Goal: Communication & Community: Answer question/provide support

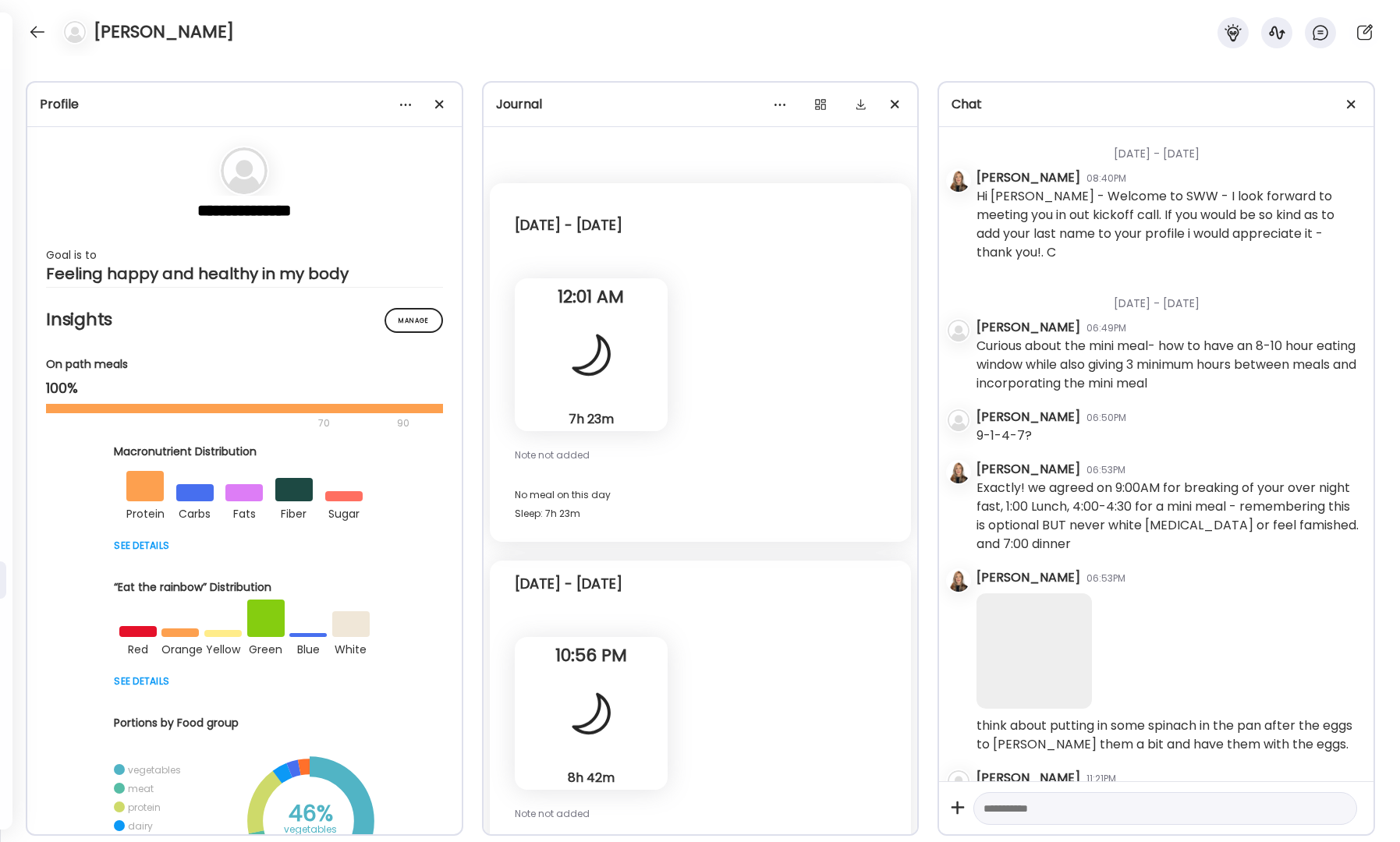
scroll to position [33653, 0]
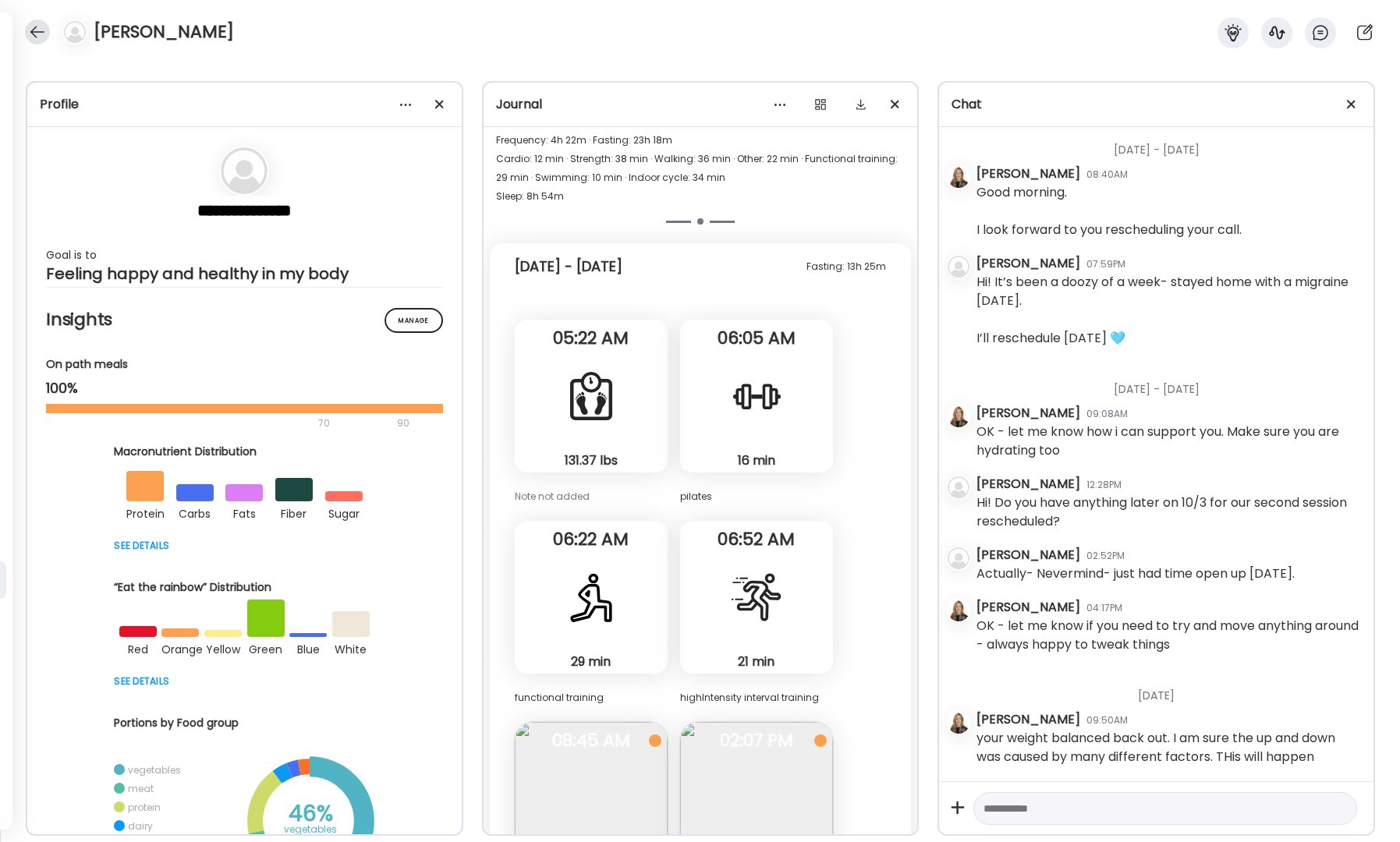
click at [35, 31] on div at bounding box center [37, 31] width 25 height 25
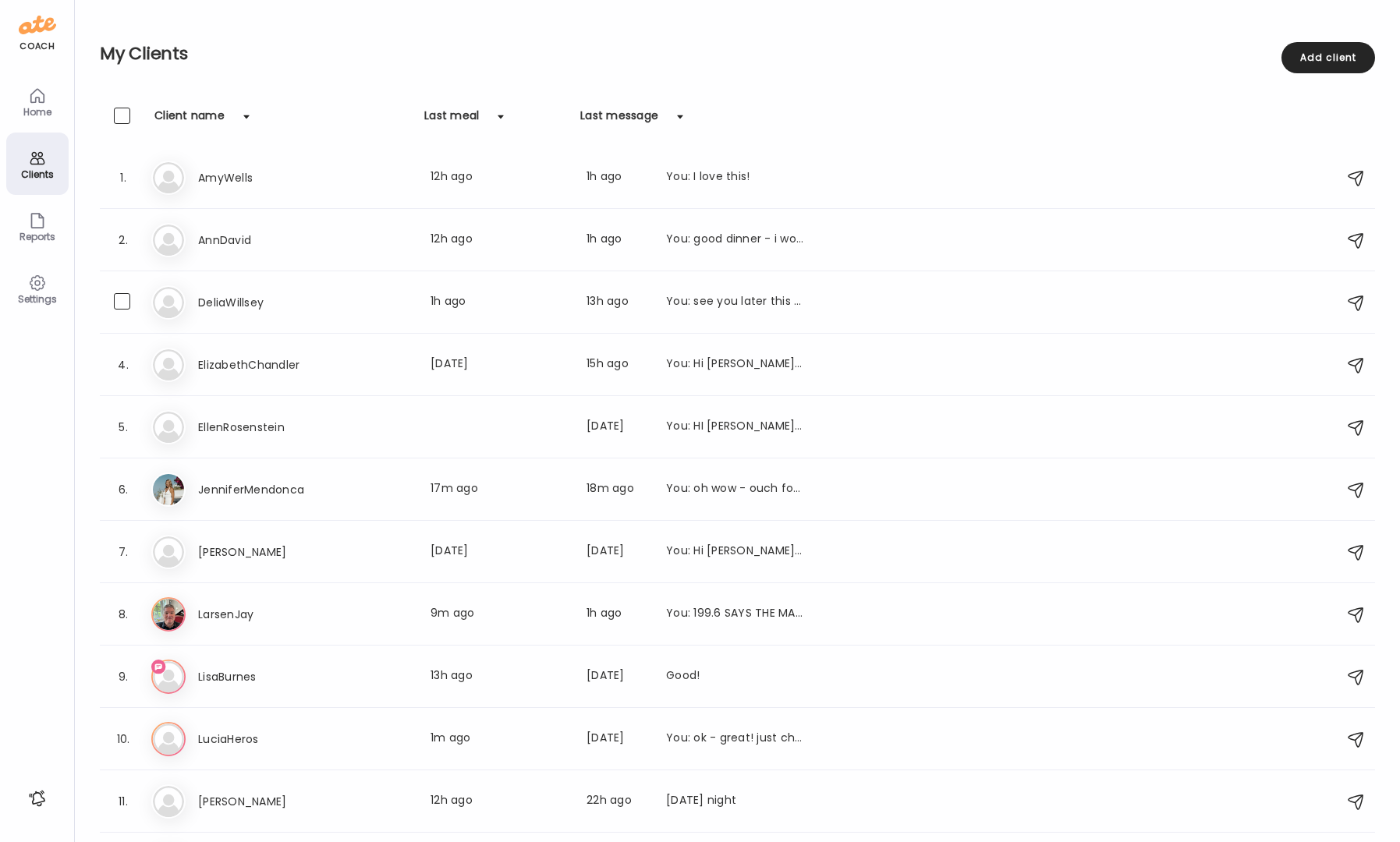
click at [226, 291] on div "De DeliaWillsey Last meal: 1h ago Last message: 13h ago You: see you later this…" at bounding box center [740, 303] width 1177 height 34
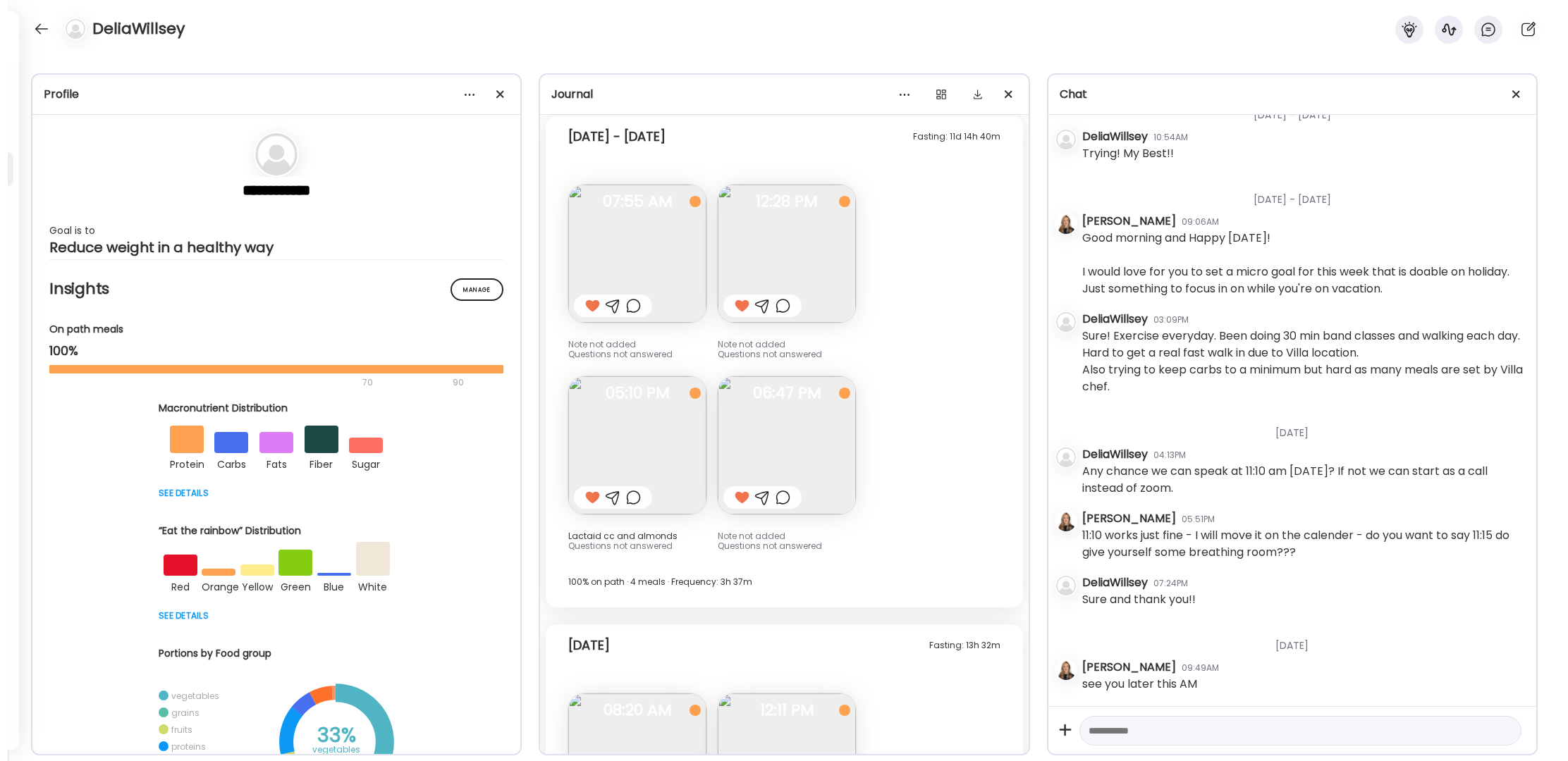
scroll to position [16820, 0]
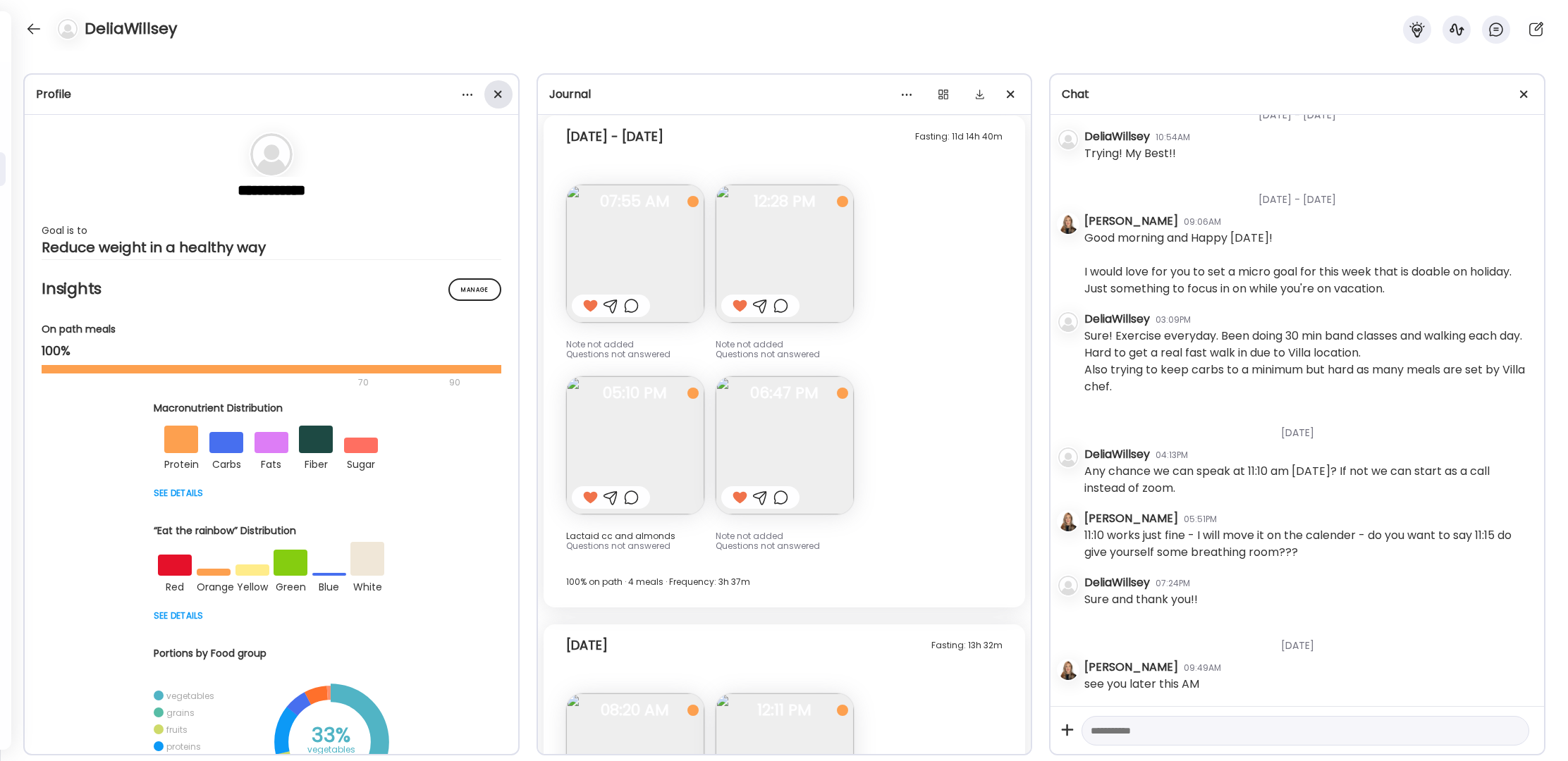
click at [500, 95] on div at bounding box center [498, 94] width 28 height 28
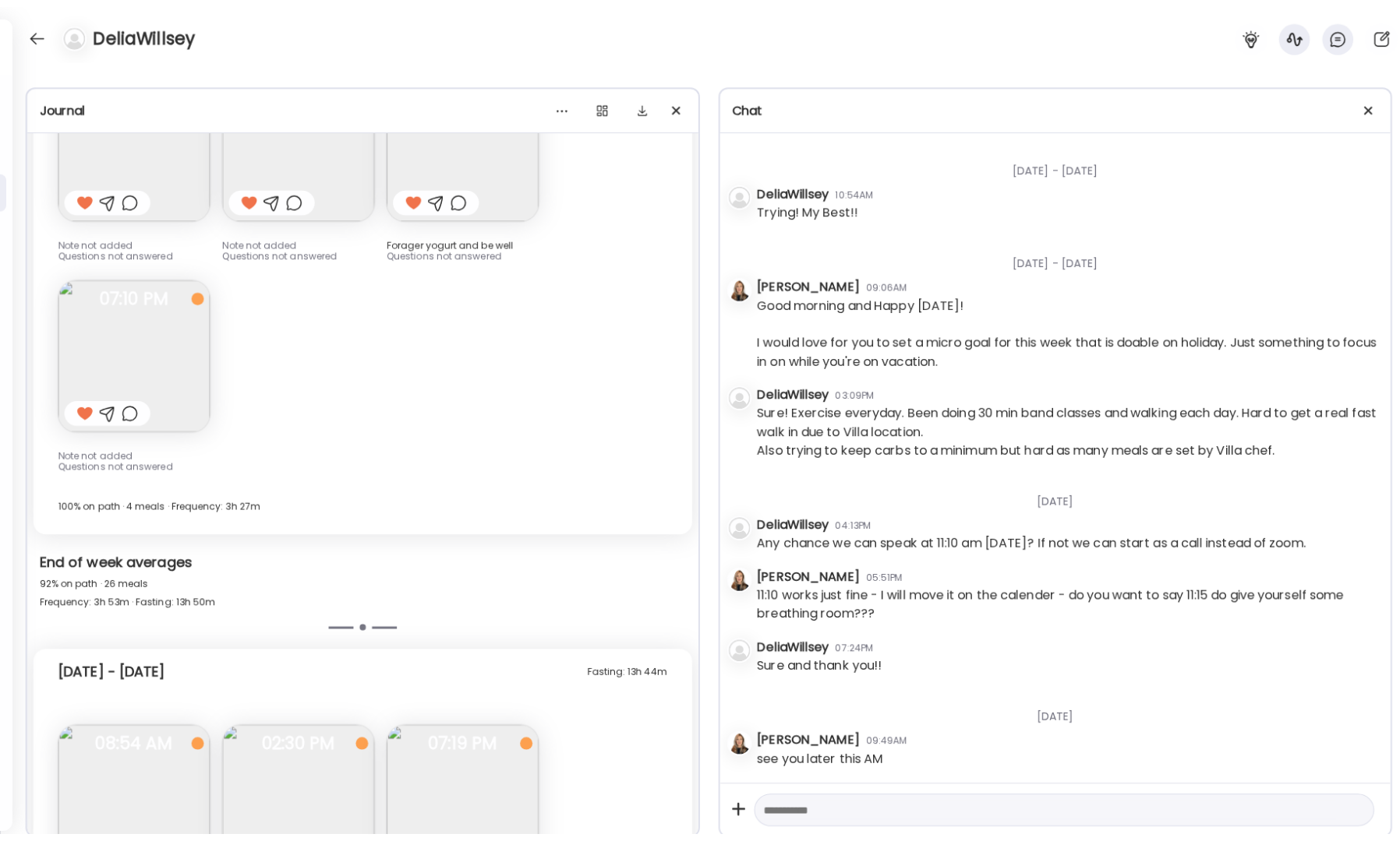
scroll to position [9238, 0]
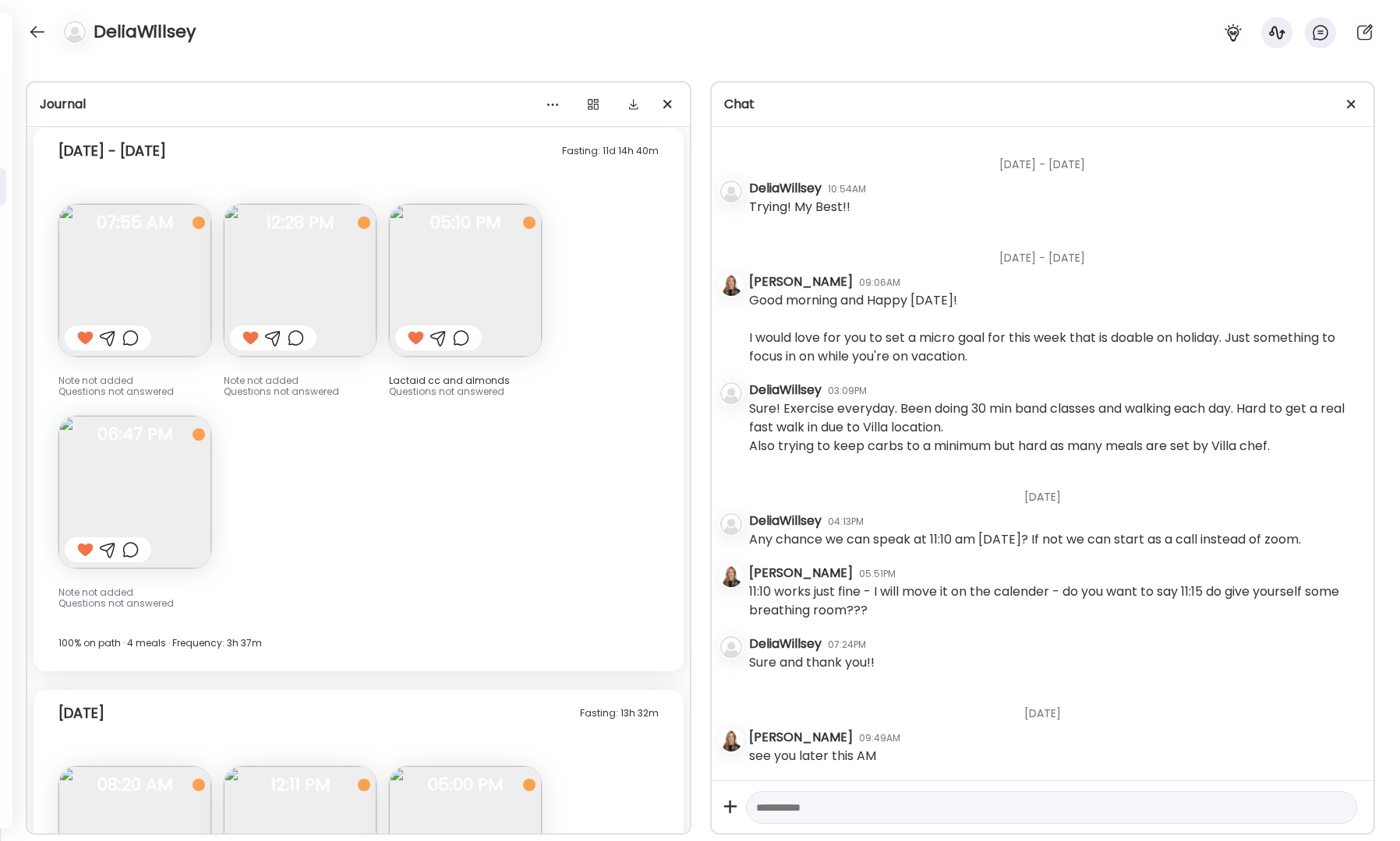
click at [170, 444] on img at bounding box center [134, 492] width 153 height 152
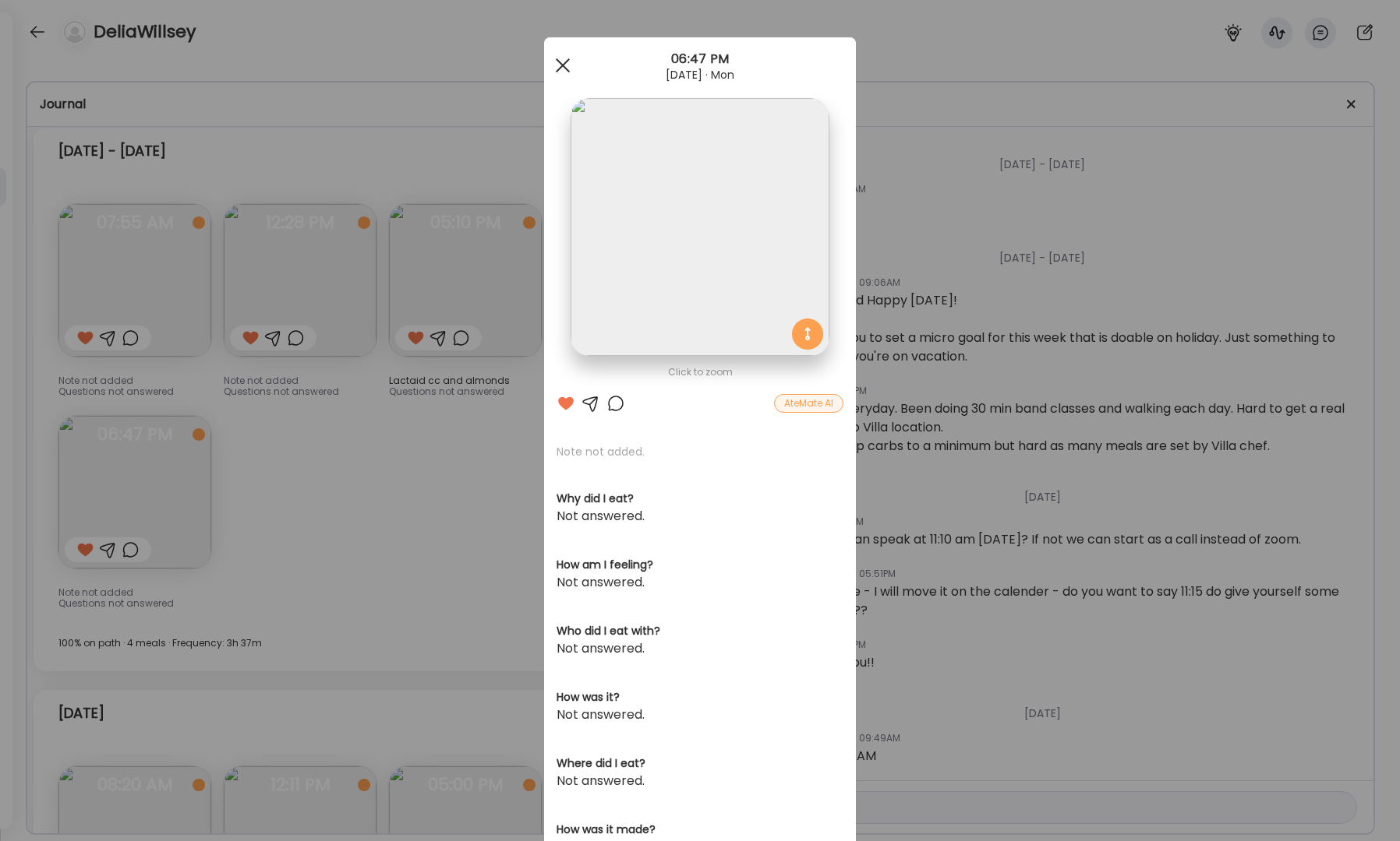
click at [556, 64] on span at bounding box center [562, 65] width 14 height 14
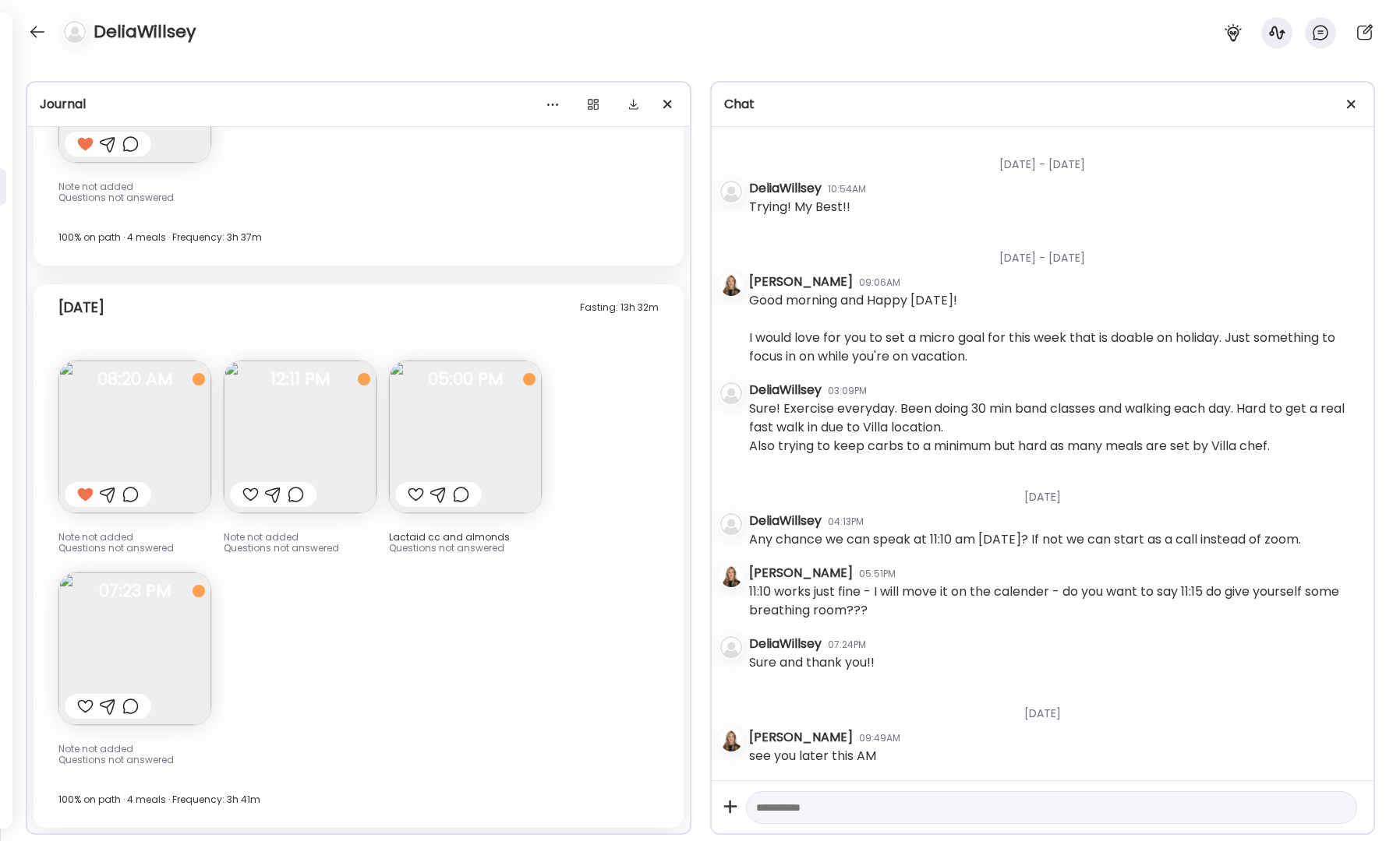
scroll to position [9647, 0]
click at [161, 627] on img at bounding box center [134, 645] width 153 height 152
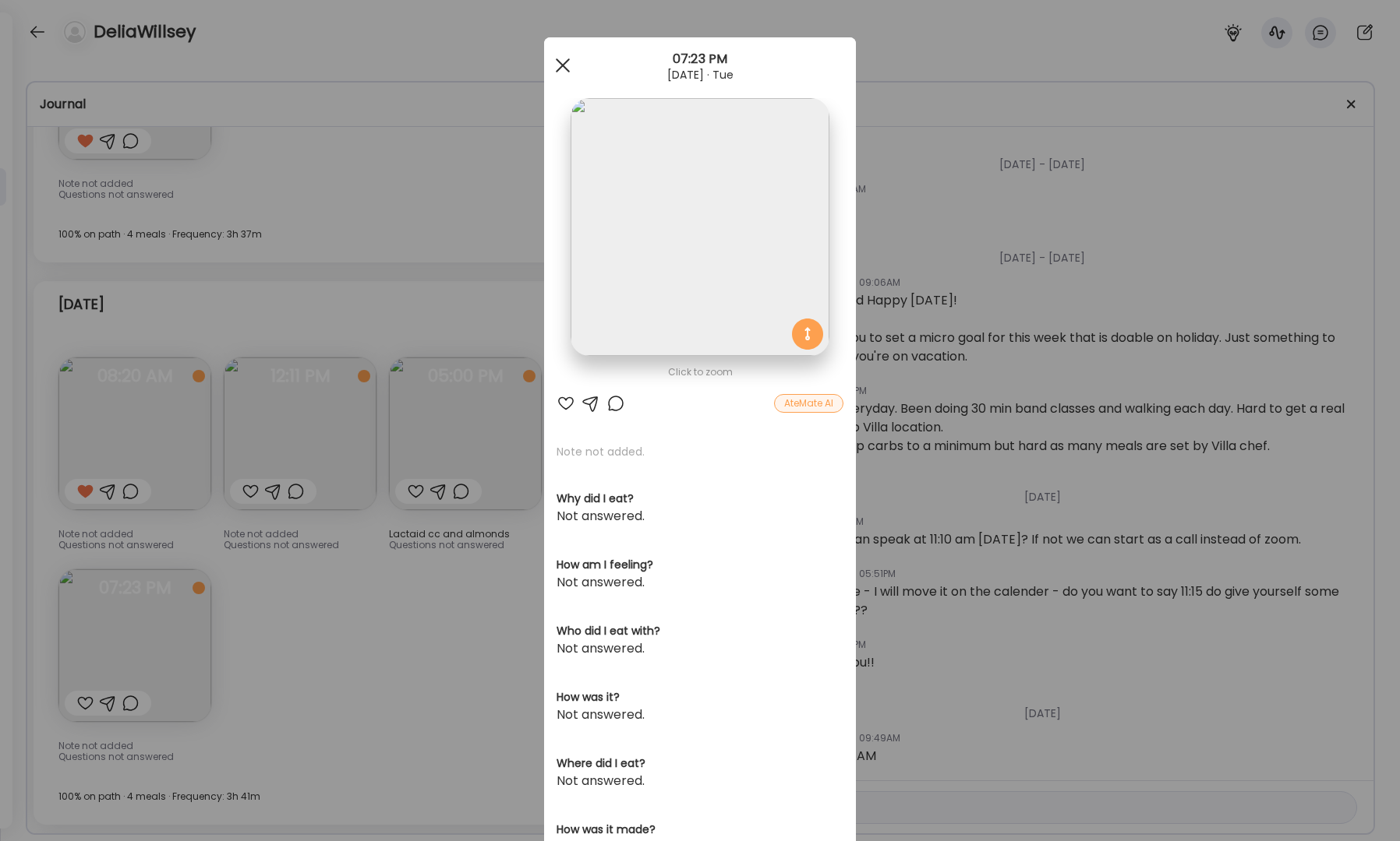
click at [559, 67] on div at bounding box center [563, 66] width 31 height 31
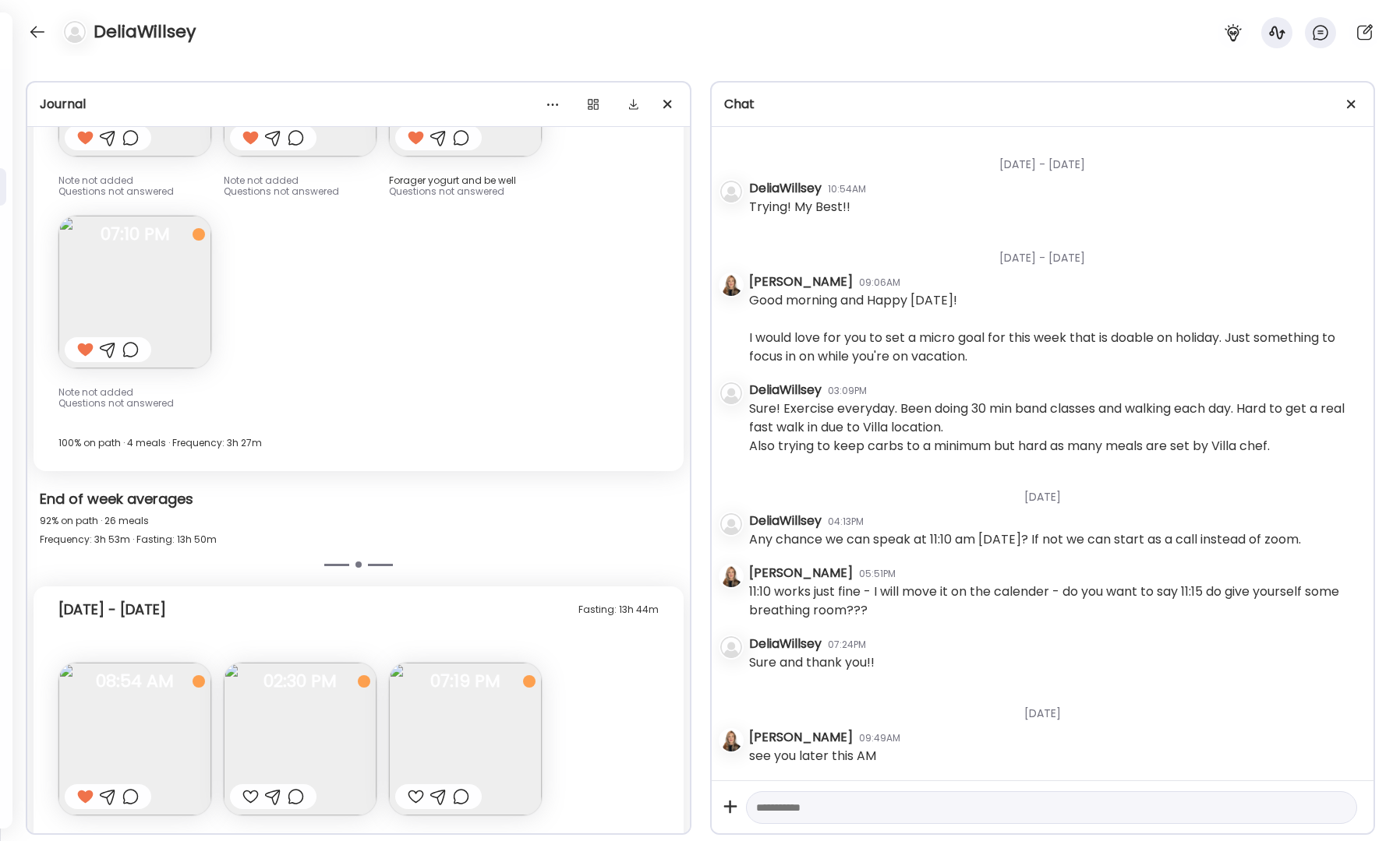
scroll to position [7280, 0]
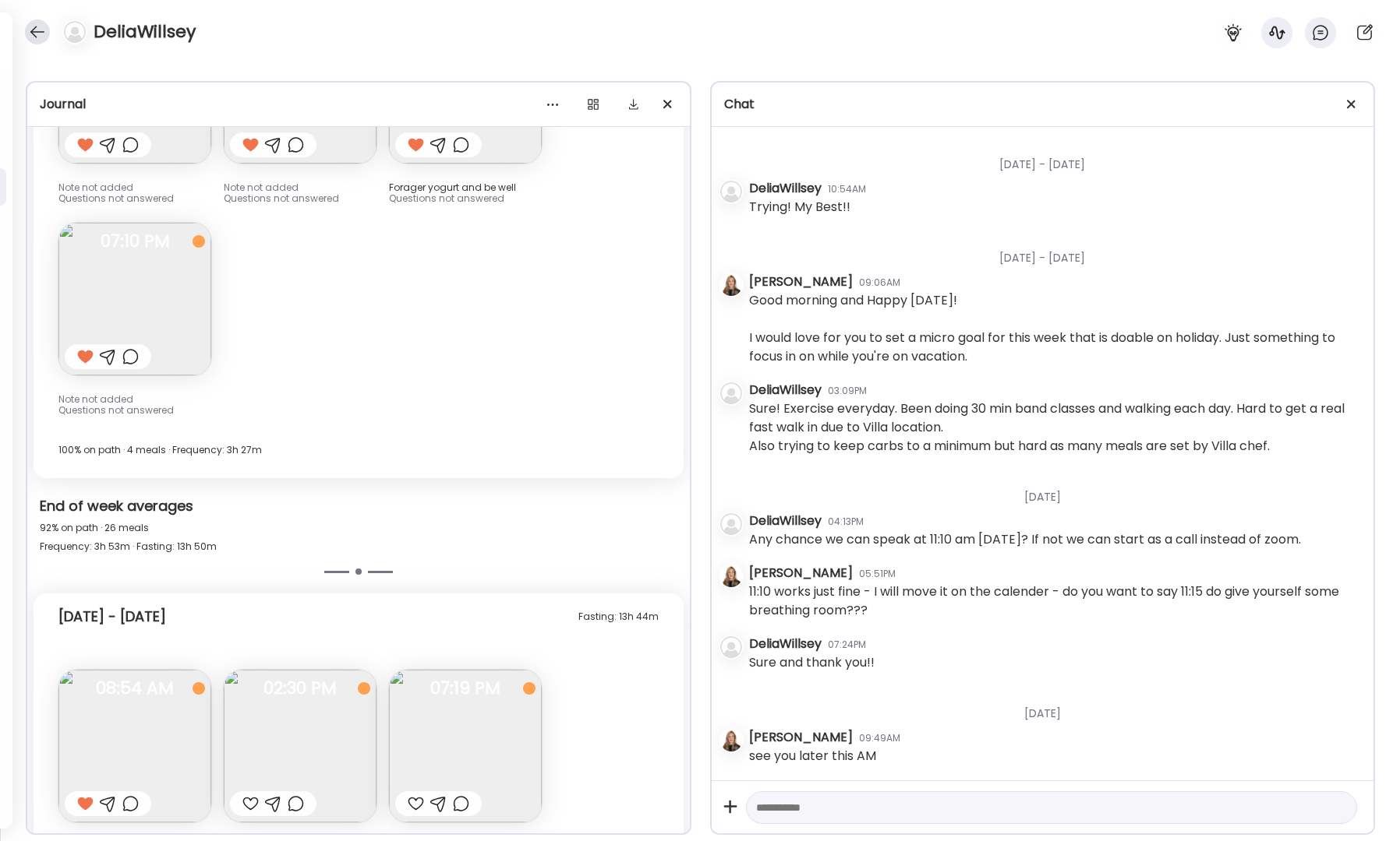
click at [43, 32] on div at bounding box center [37, 31] width 25 height 25
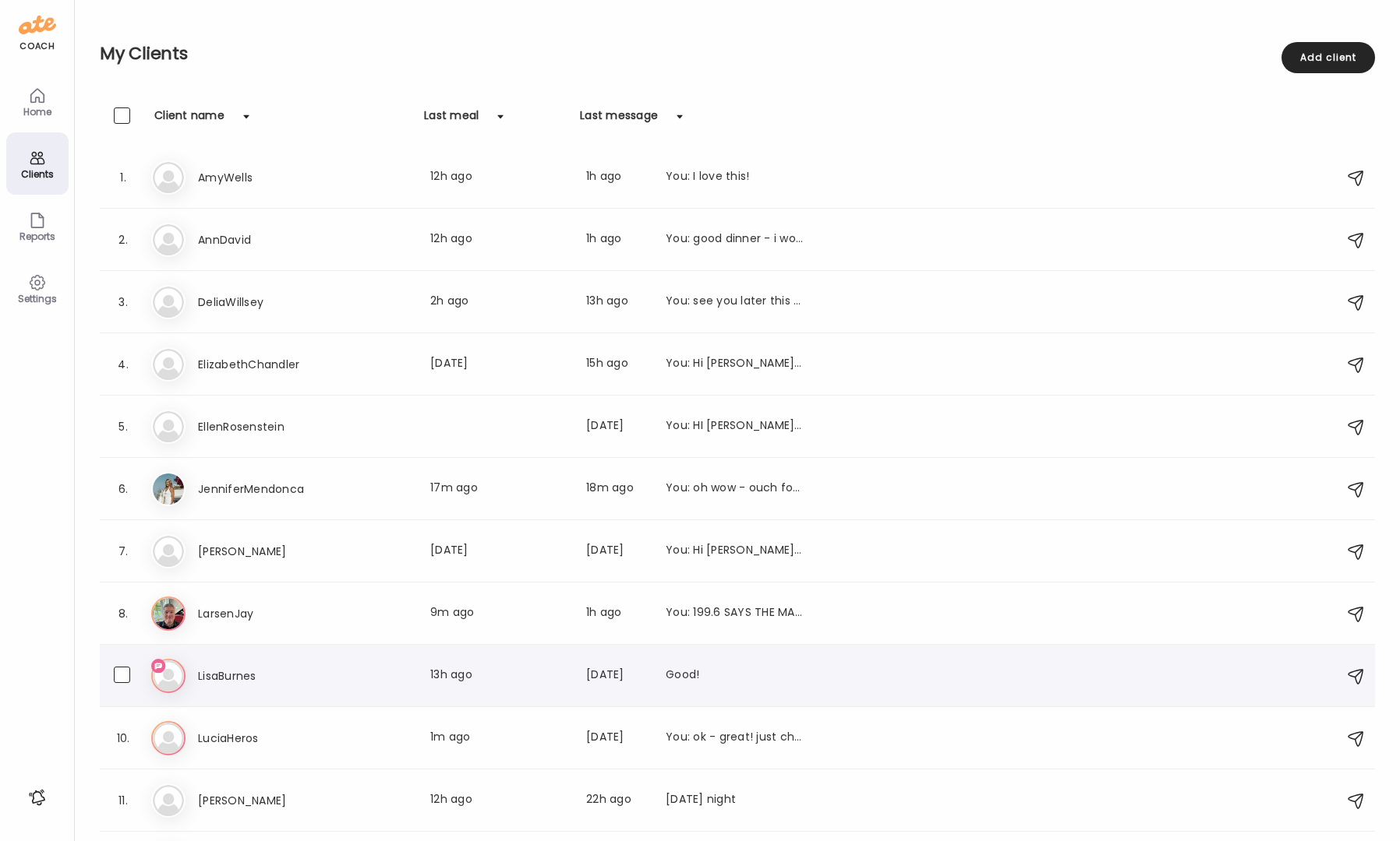
click at [231, 678] on h3 "LisaBurnes" at bounding box center [266, 676] width 137 height 18
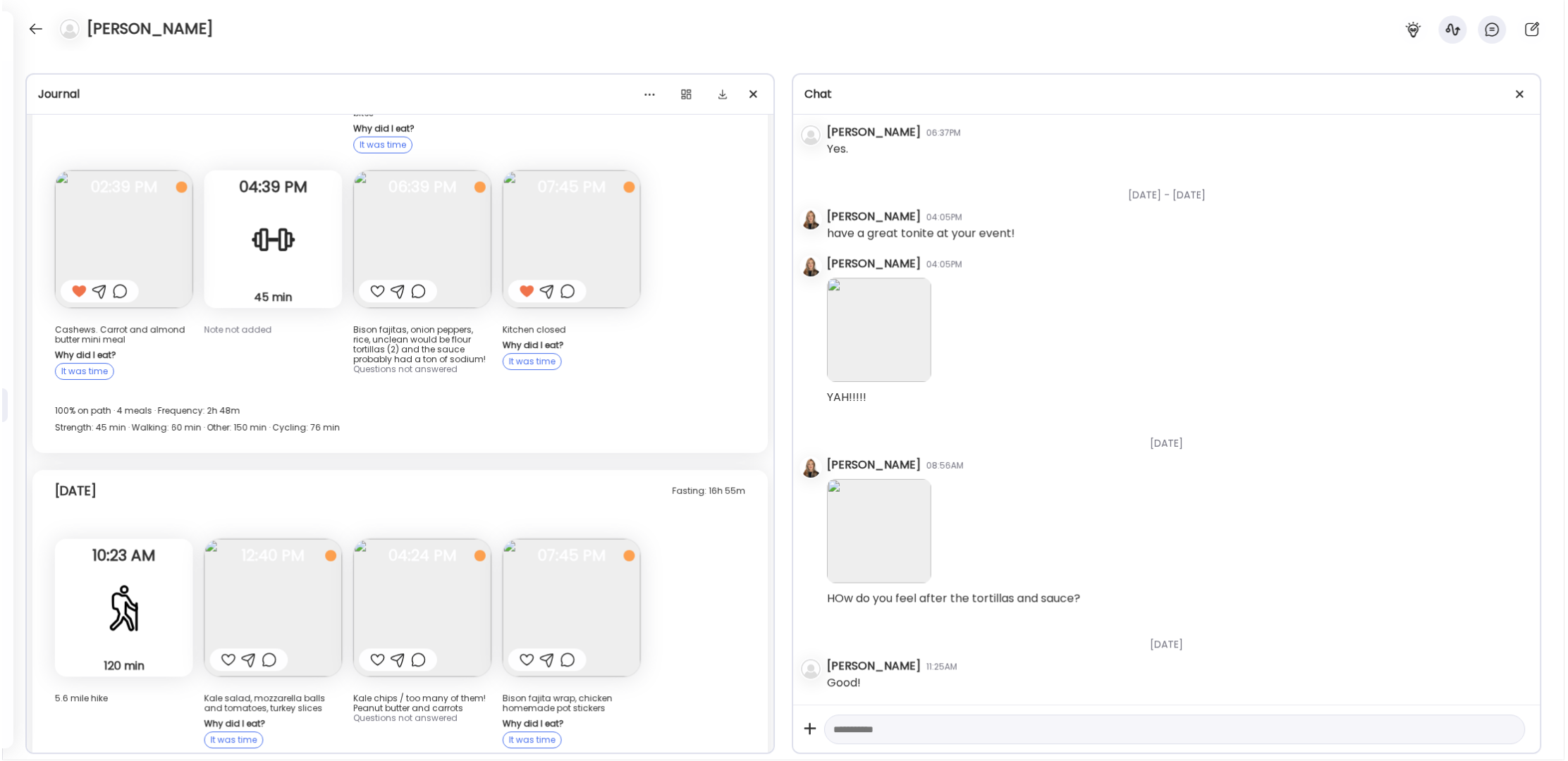
scroll to position [6457, 0]
click at [874, 733] on textarea at bounding box center [1165, 731] width 661 height 17
drag, startPoint x: 1193, startPoint y: 731, endPoint x: 1067, endPoint y: 734, distance: 126.0
click at [1067, 734] on textarea "**********" at bounding box center [1165, 723] width 661 height 33
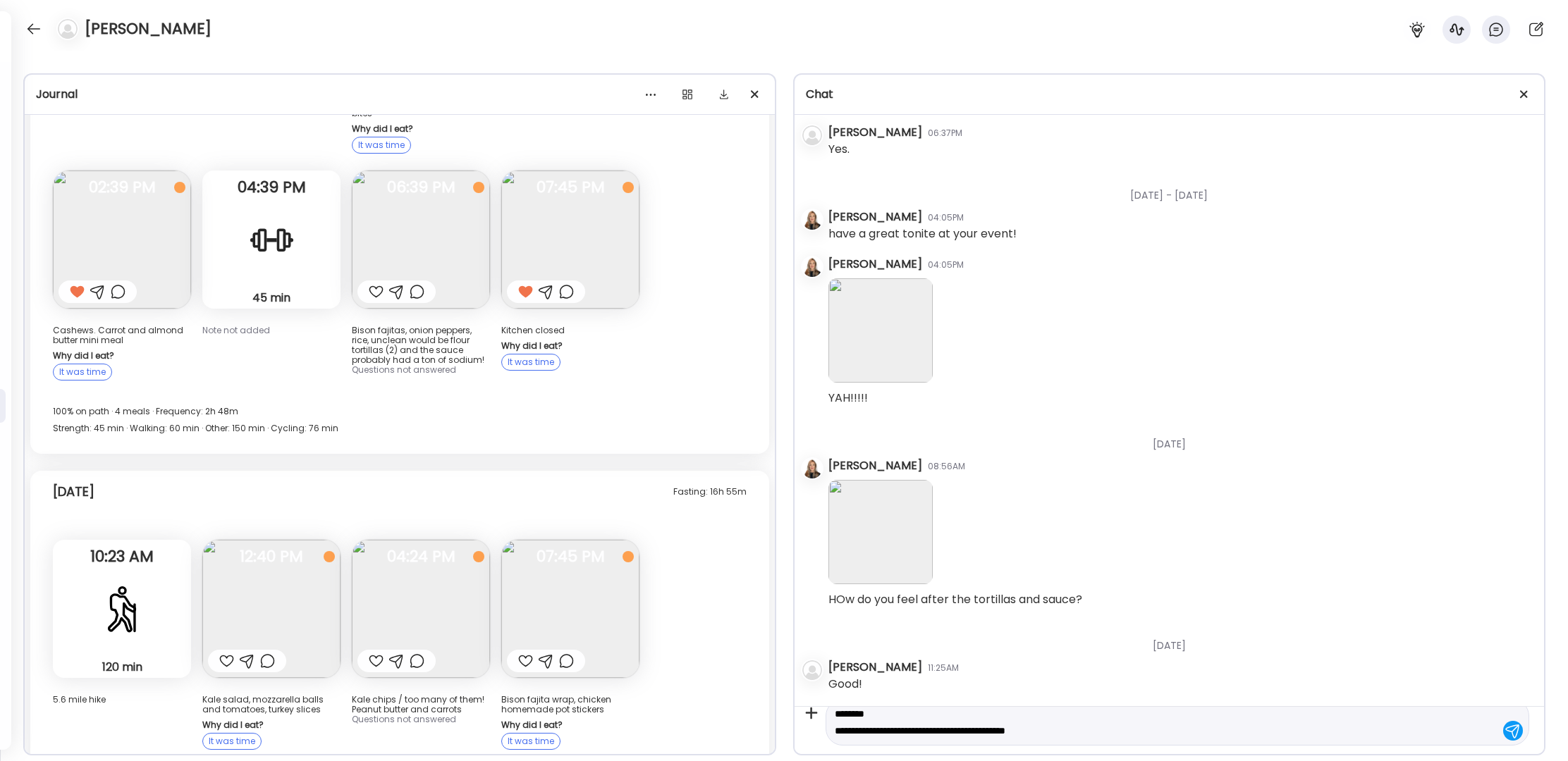
scroll to position [33, 0]
click at [989, 731] on textarea "**********" at bounding box center [1165, 714] width 661 height 51
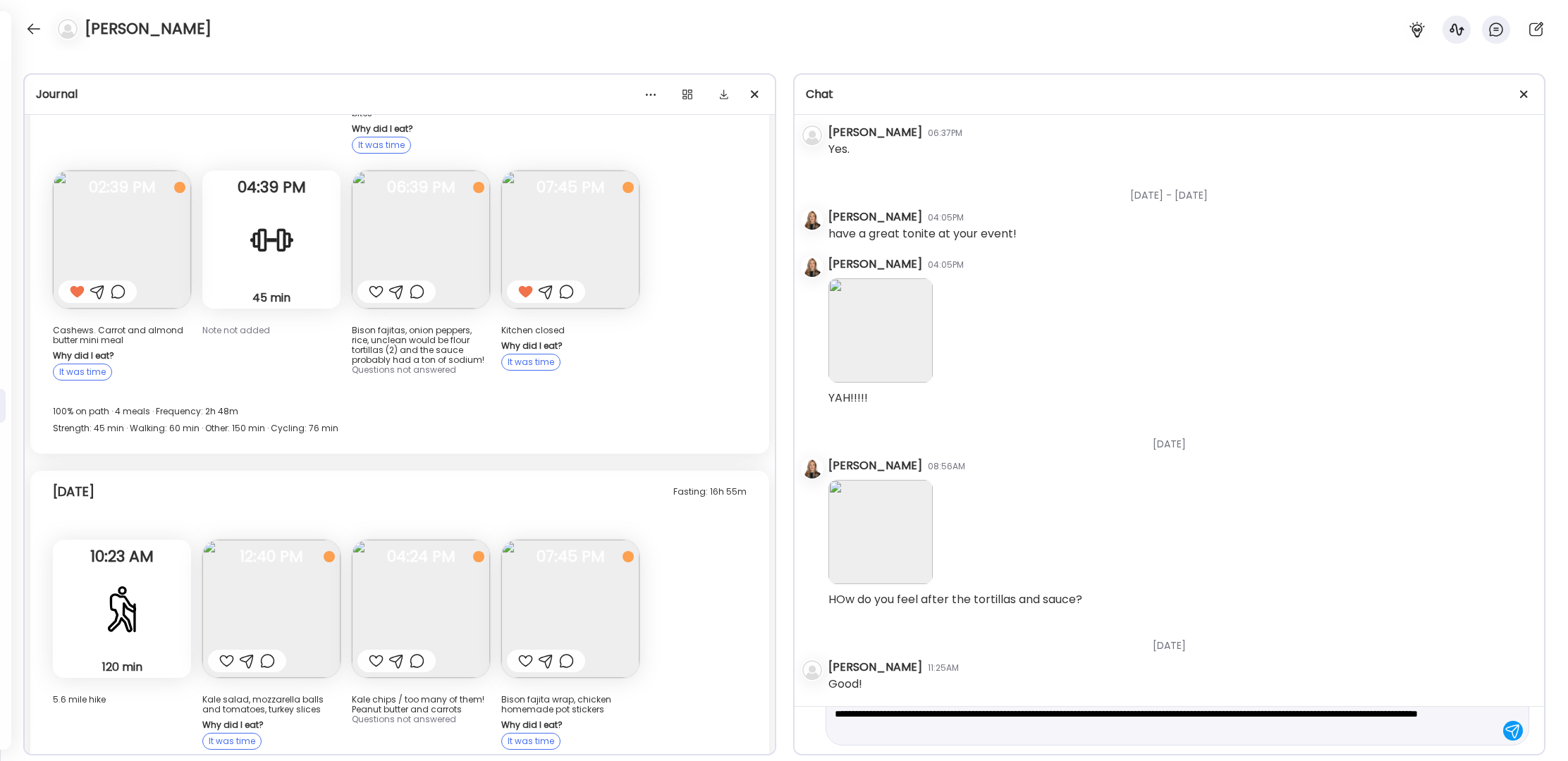
type textarea "**********"
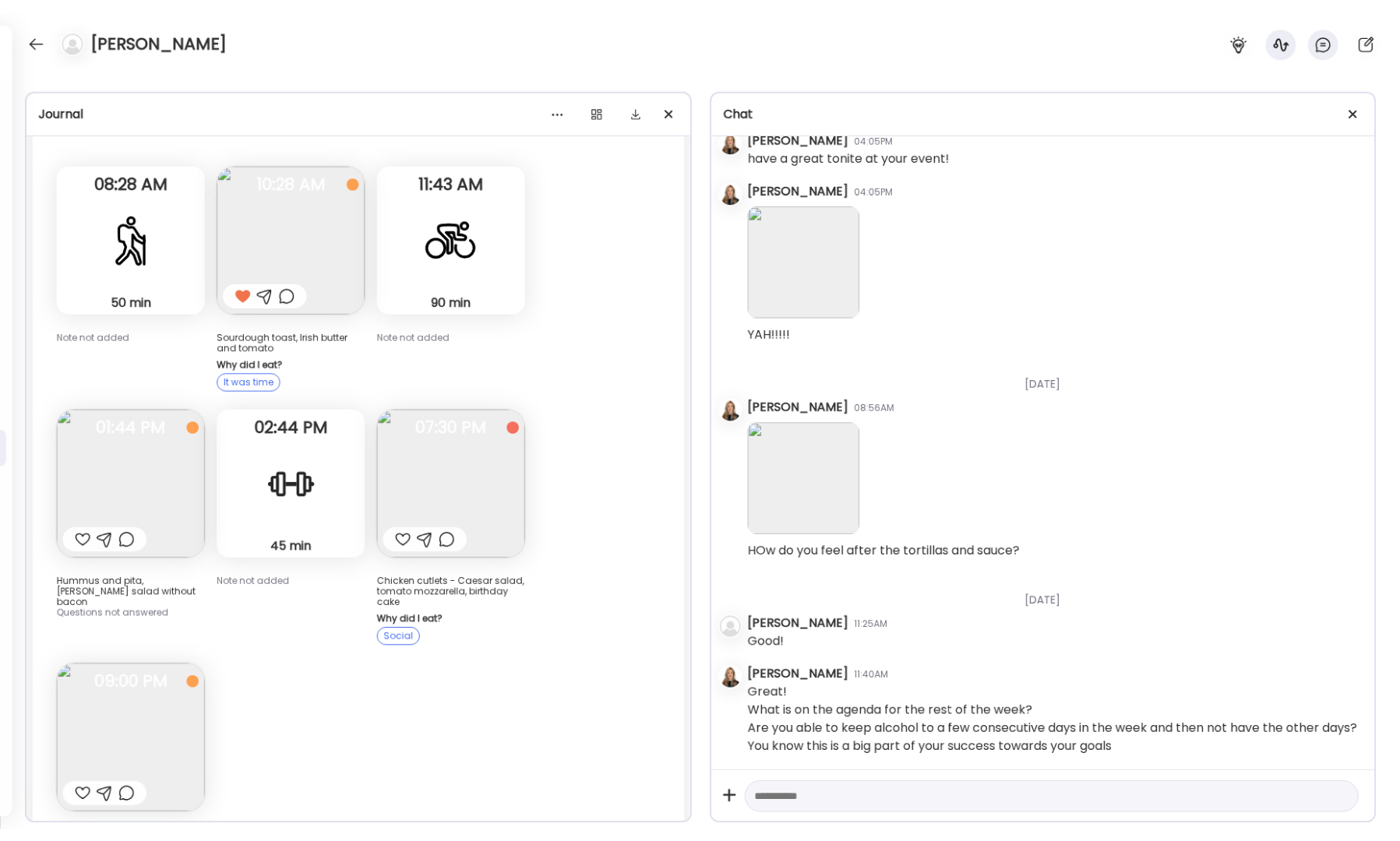
scroll to position [7525, 0]
